Goal: Check status: Check status

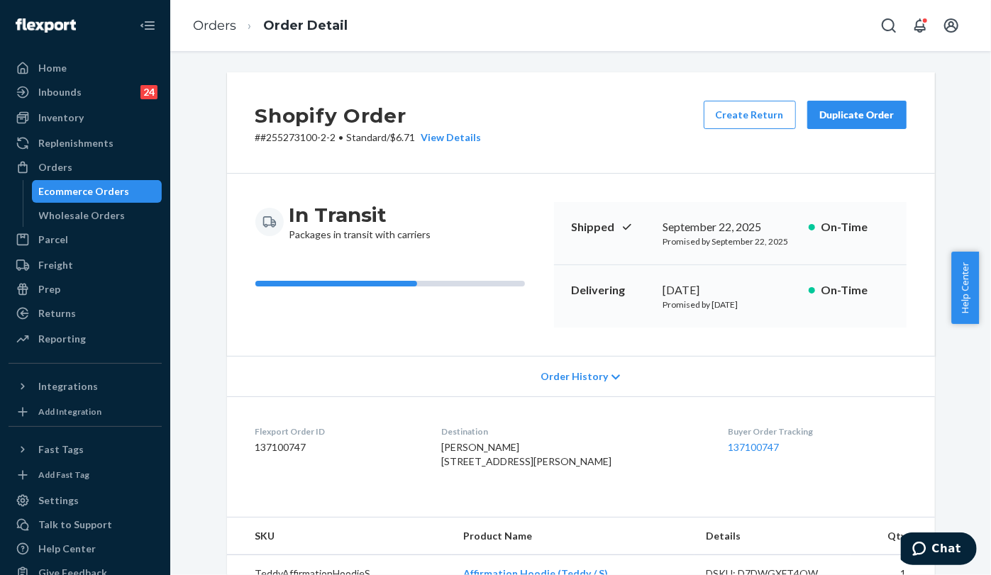
scroll to position [236, 0]
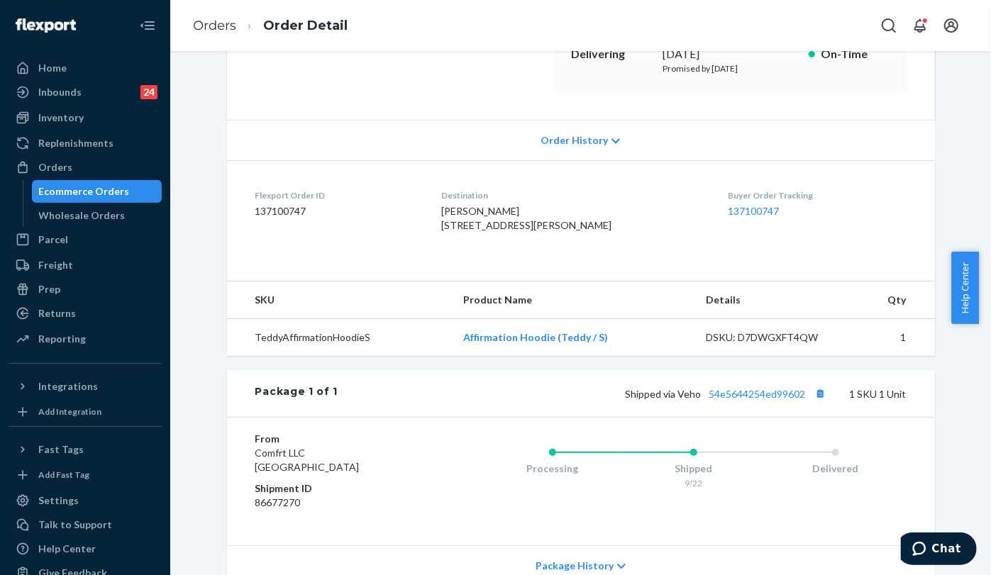
click at [204, 201] on div "Shopify Order # #255273100-2-2 • Standard / $6.71 View Details Create Return Du…" at bounding box center [580, 255] width 799 height 839
click at [228, 311] on th "SKU" at bounding box center [339, 300] width 225 height 38
click at [195, 15] on ol "Orders Order Detail" at bounding box center [270, 26] width 177 height 42
click at [200, 28] on link "Orders" at bounding box center [214, 26] width 43 height 16
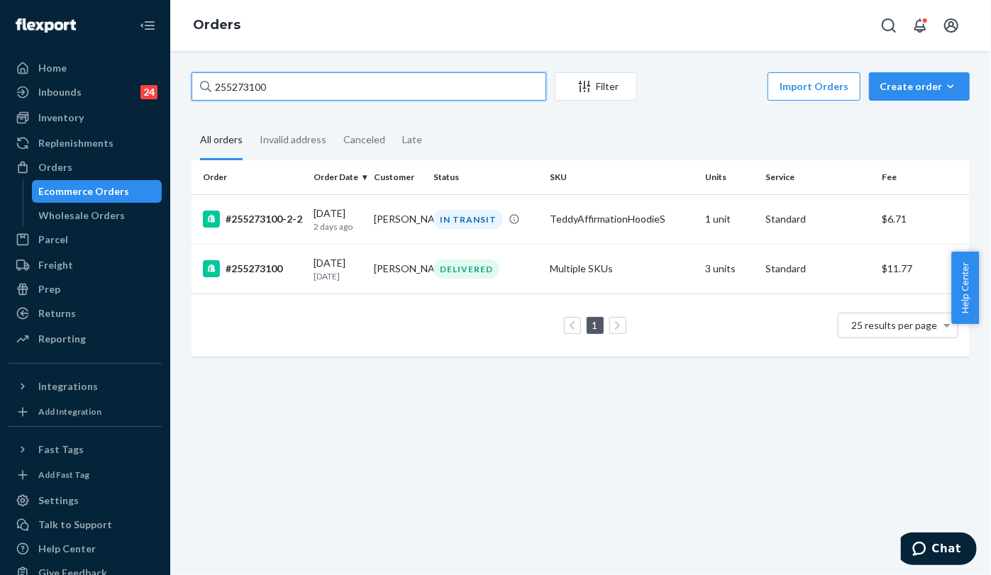
drag, startPoint x: 255, startPoint y: 84, endPoint x: 191, endPoint y: 83, distance: 63.8
click at [191, 83] on input "255273100" at bounding box center [368, 86] width 355 height 28
paste input "331927"
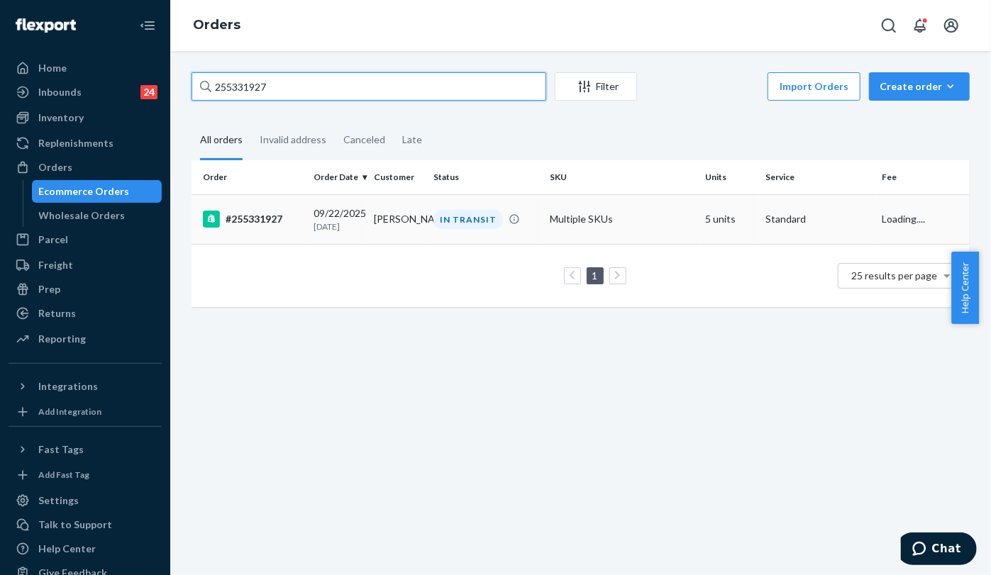
type input "255331927"
click at [245, 214] on div "#255331927" at bounding box center [253, 219] width 100 height 17
